Goal: Information Seeking & Learning: Learn about a topic

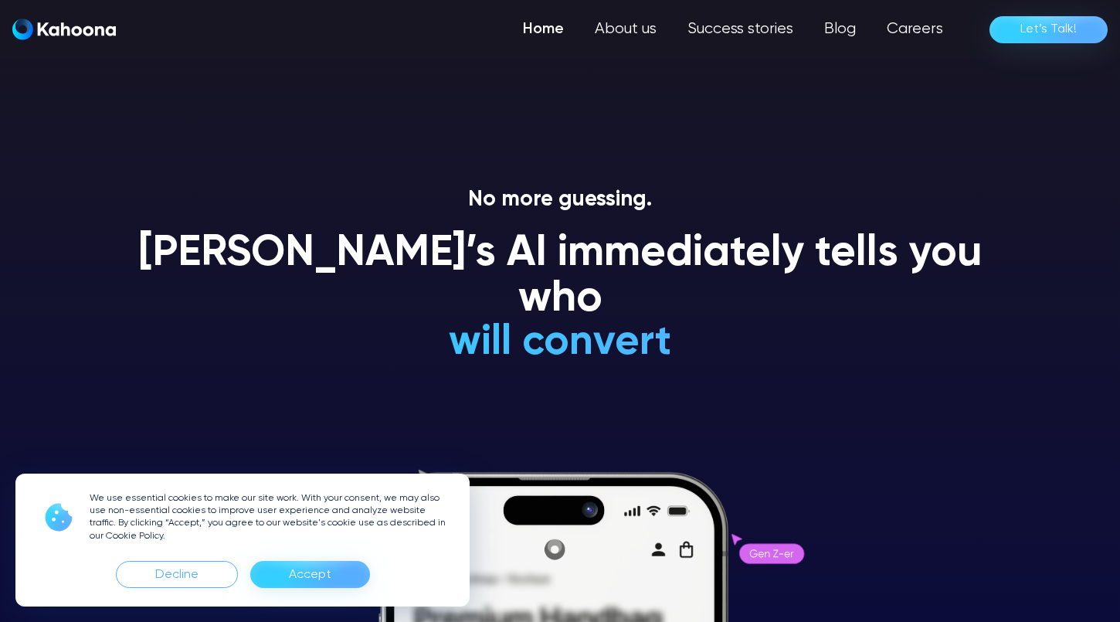
click at [308, 578] on div "Accept" at bounding box center [310, 574] width 42 height 25
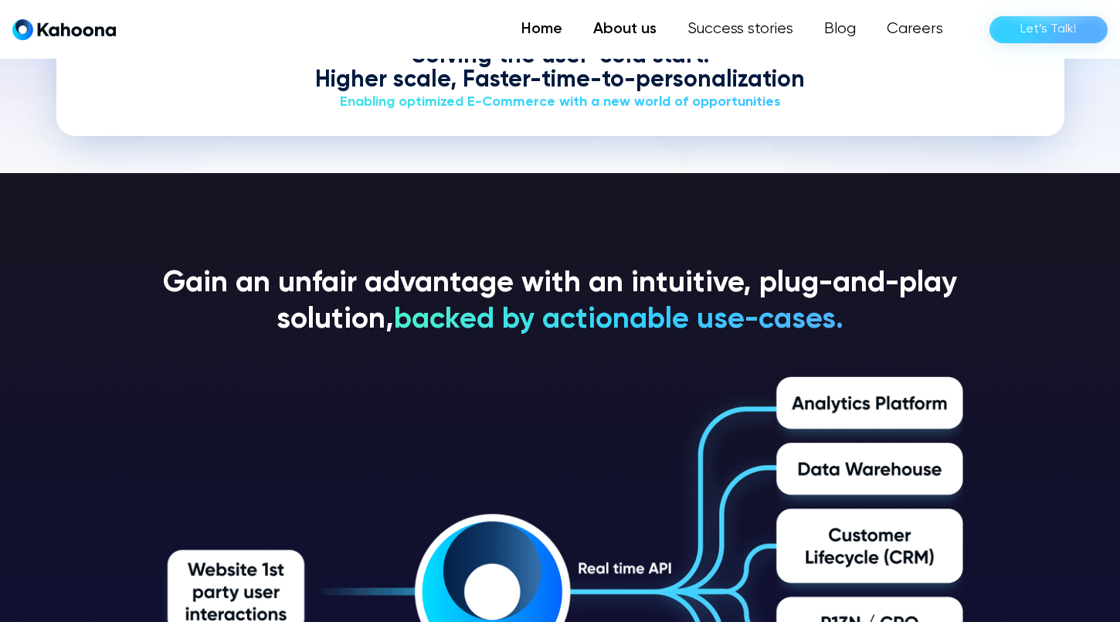
scroll to position [2285, 0]
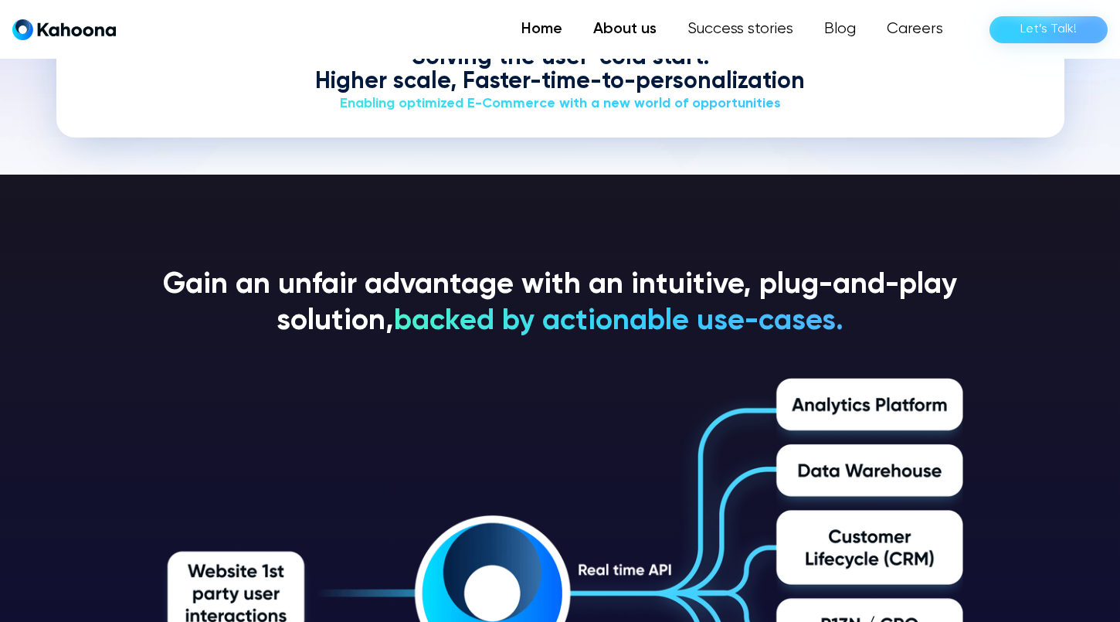
click at [654, 27] on link "About us" at bounding box center [625, 29] width 94 height 31
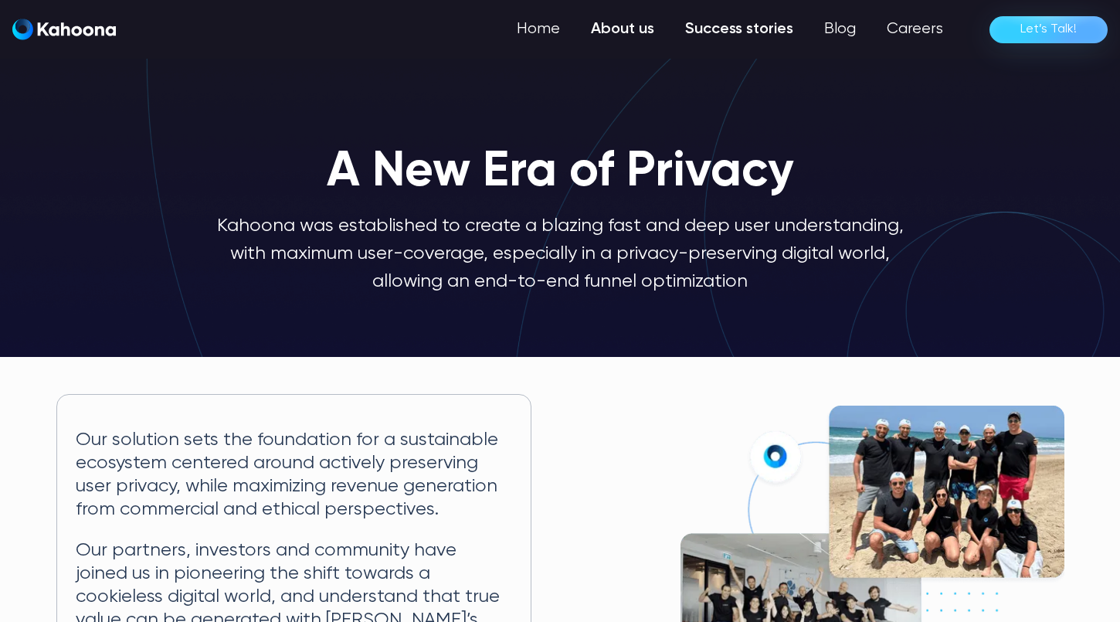
click at [733, 30] on link "Success stories" at bounding box center [739, 29] width 139 height 31
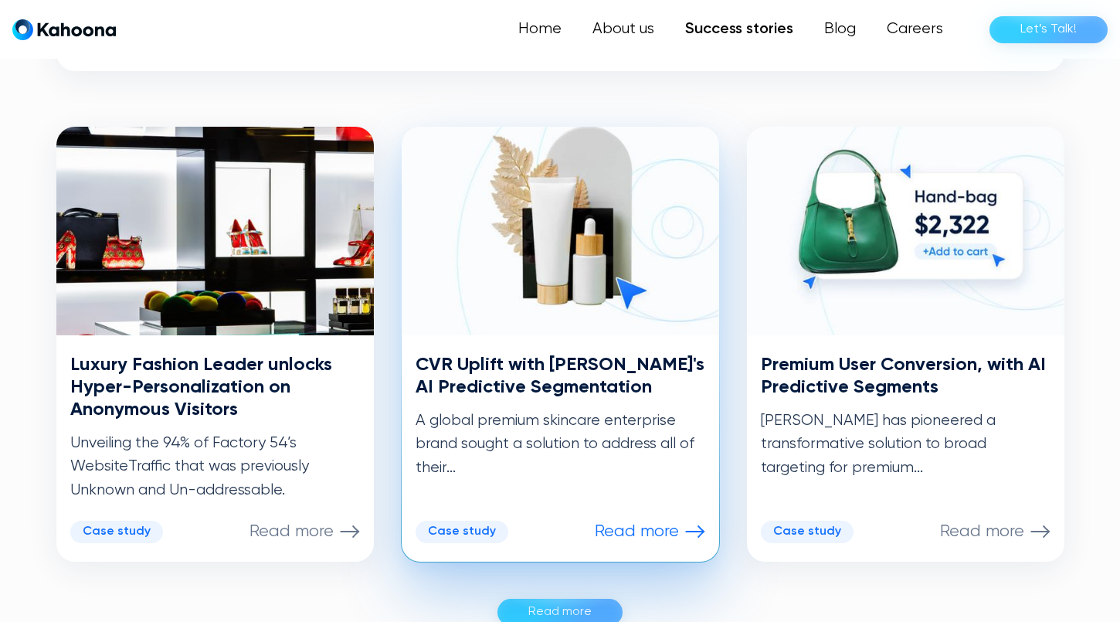
scroll to position [724, 0]
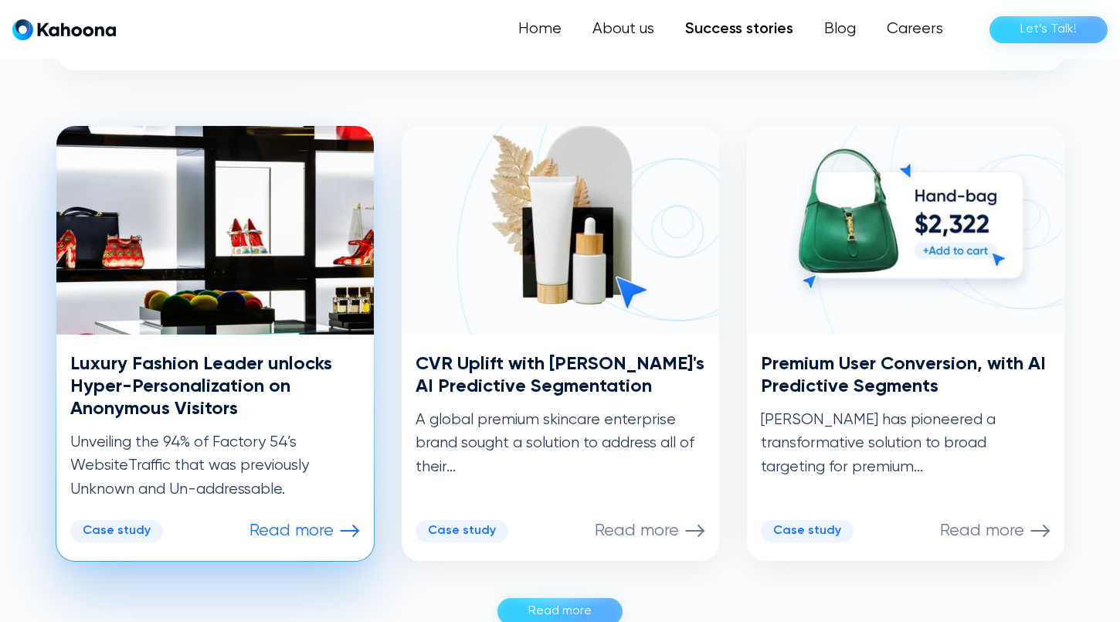
click at [314, 522] on p "Read more" at bounding box center [291, 531] width 84 height 20
